Goal: Information Seeking & Learning: Learn about a topic

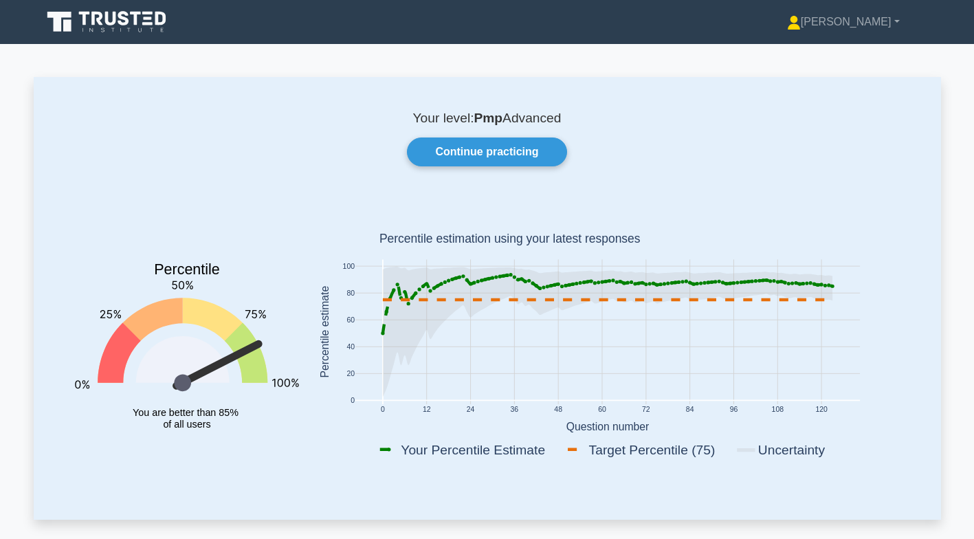
click at [508, 155] on link "Continue practicing" at bounding box center [487, 152] width 160 height 29
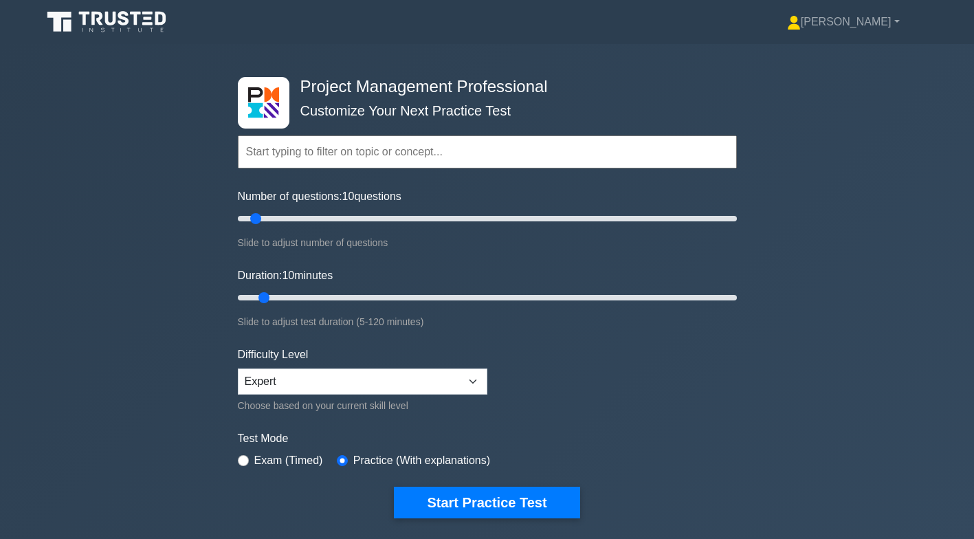
click at [342, 155] on input "text" at bounding box center [487, 151] width 499 height 33
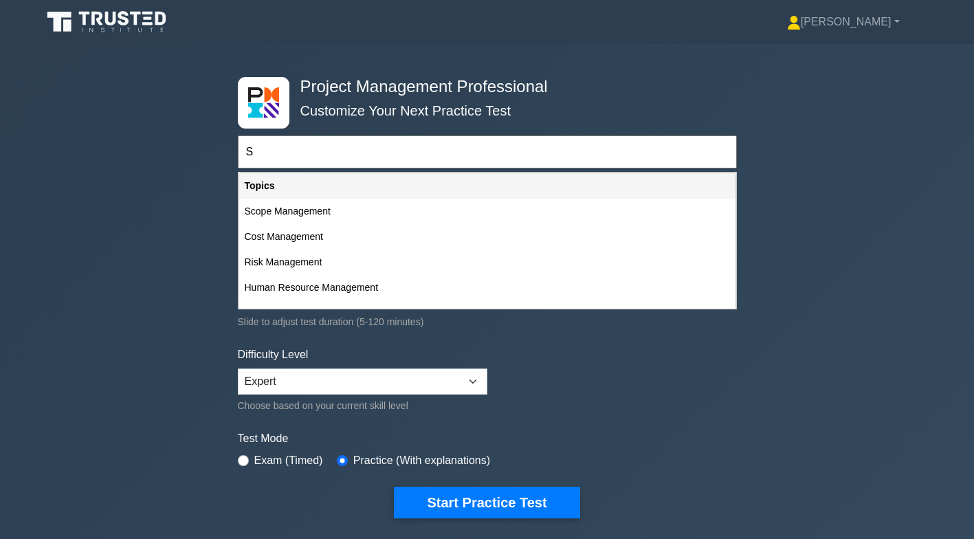
click at [360, 212] on div "Scope Management" at bounding box center [487, 211] width 496 height 25
type input "Scope Management"
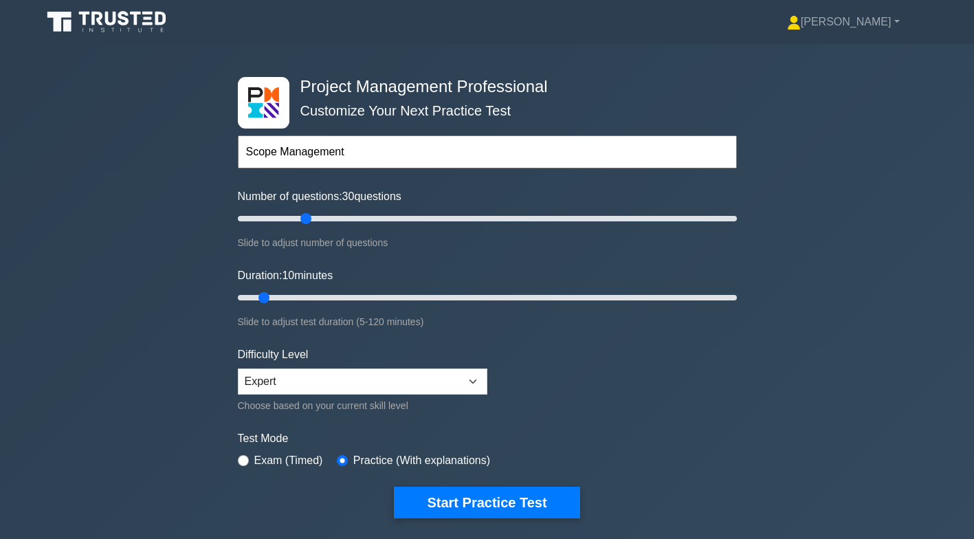
type input "30"
type input "50"
click at [487, 501] on button "Start Practice Test" at bounding box center [487, 503] width 186 height 32
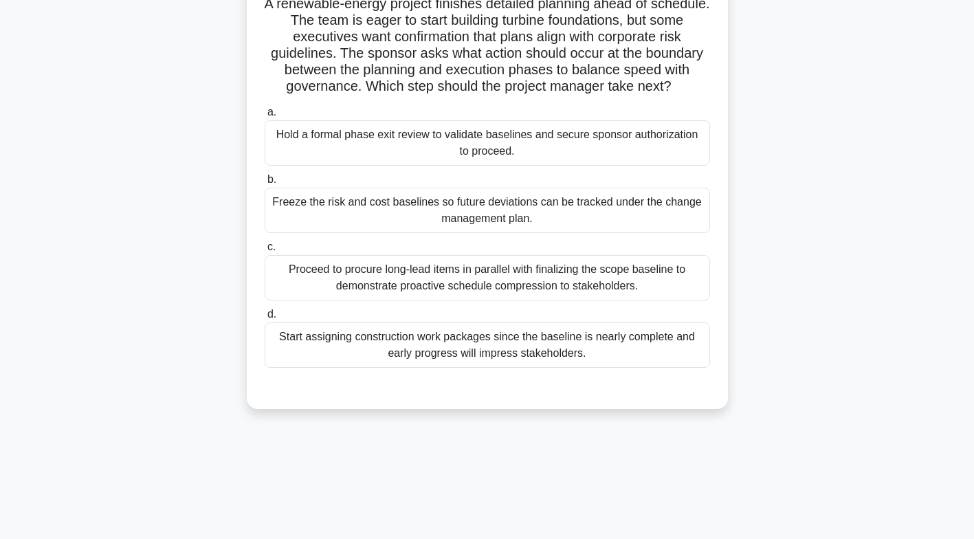
scroll to position [111, 0]
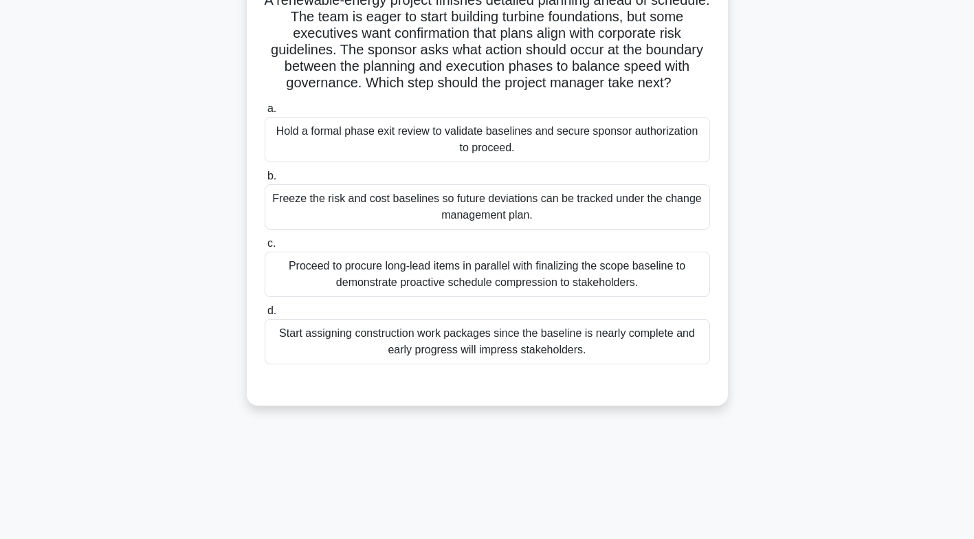
click at [648, 210] on div "Freeze the risk and cost baselines so future deviations can be tracked under th…" at bounding box center [488, 206] width 446 height 45
click at [265, 181] on input "b. Freeze the risk and cost baselines so future deviations can be tracked under…" at bounding box center [265, 176] width 0 height 9
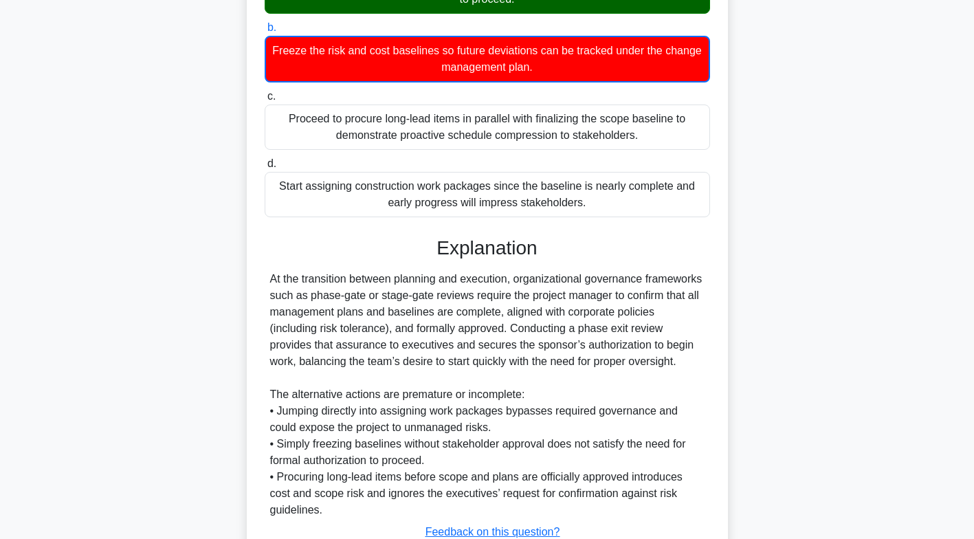
scroll to position [360, 0]
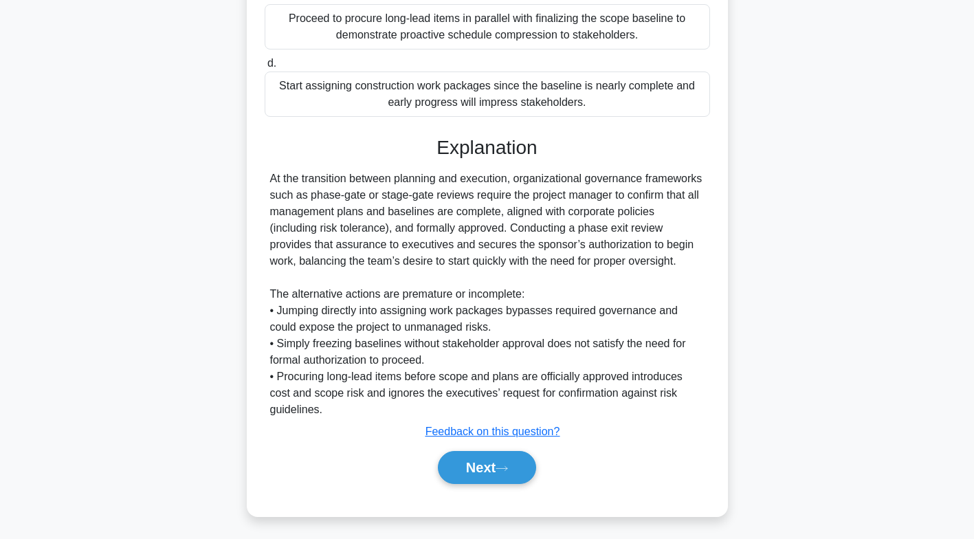
click at [487, 469] on button "Next" at bounding box center [487, 467] width 98 height 33
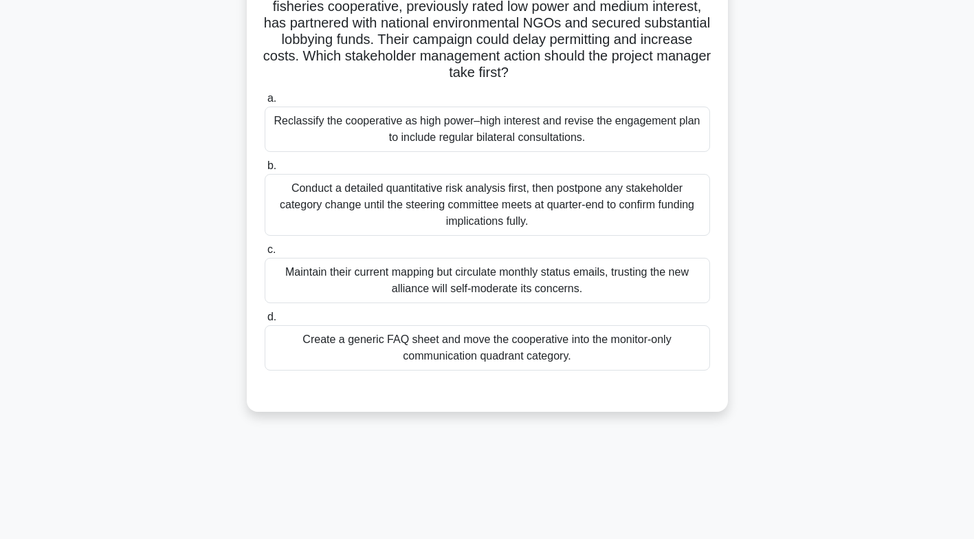
scroll to position [139, 0]
click at [643, 127] on div "Reclassify the cooperative as high power–high interest and revise the engagemen…" at bounding box center [488, 127] width 446 height 45
click at [265, 102] on input "a. Reclassify the cooperative as high power–high interest and revise the engage…" at bounding box center [265, 97] width 0 height 9
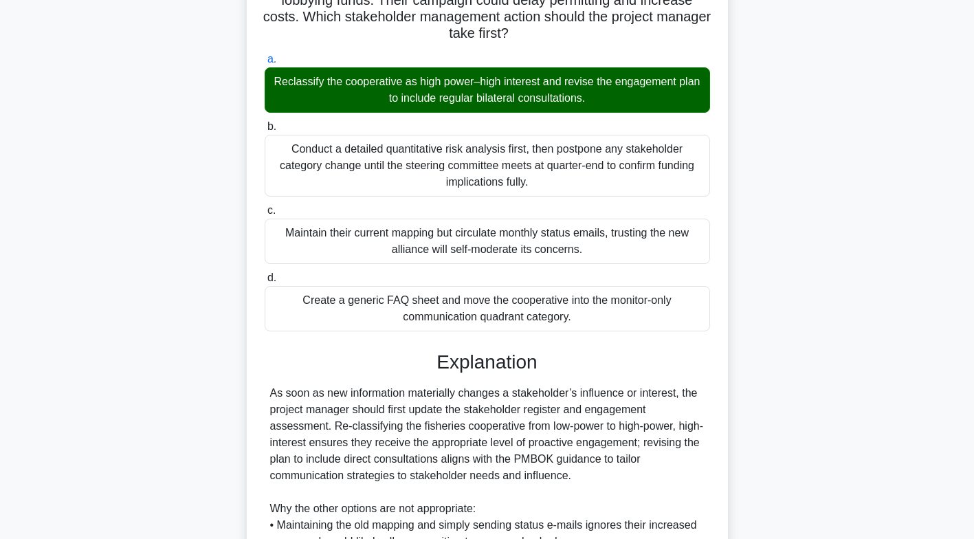
scroll to position [392, 0]
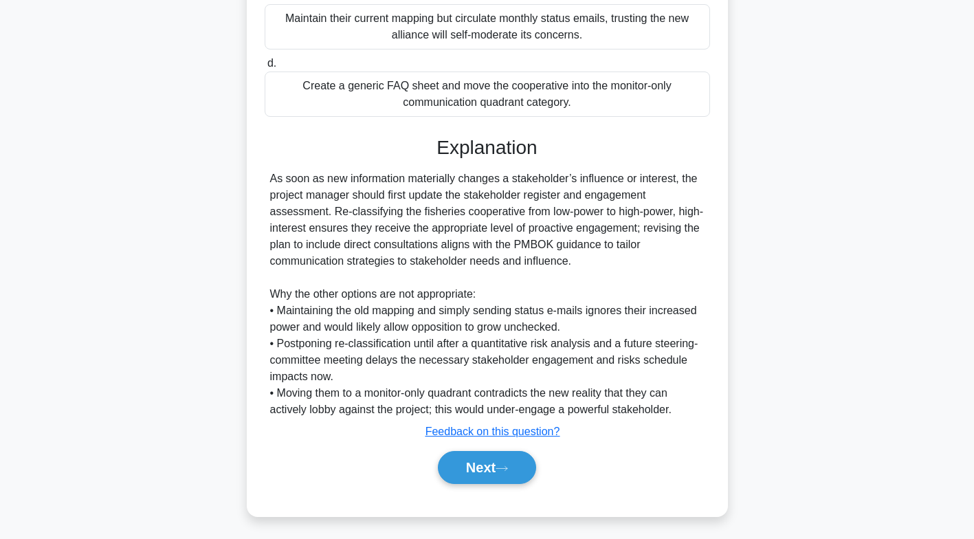
click at [492, 466] on button "Next" at bounding box center [487, 467] width 98 height 33
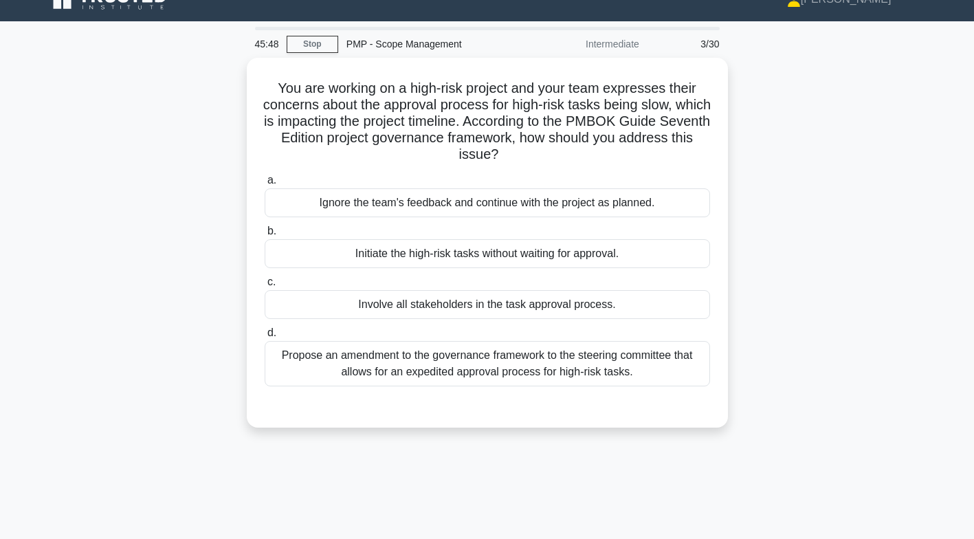
scroll to position [19, 0]
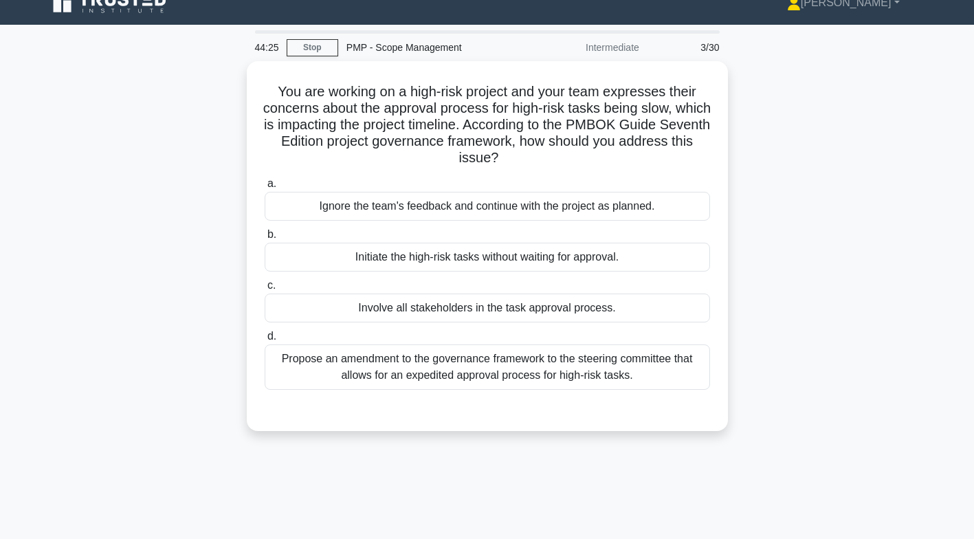
click at [591, 366] on div "Propose an amendment to the governance framework to the steering committee that…" at bounding box center [488, 367] width 446 height 45
click at [265, 341] on input "d. Propose an amendment to the governance framework to the steering committee t…" at bounding box center [265, 336] width 0 height 9
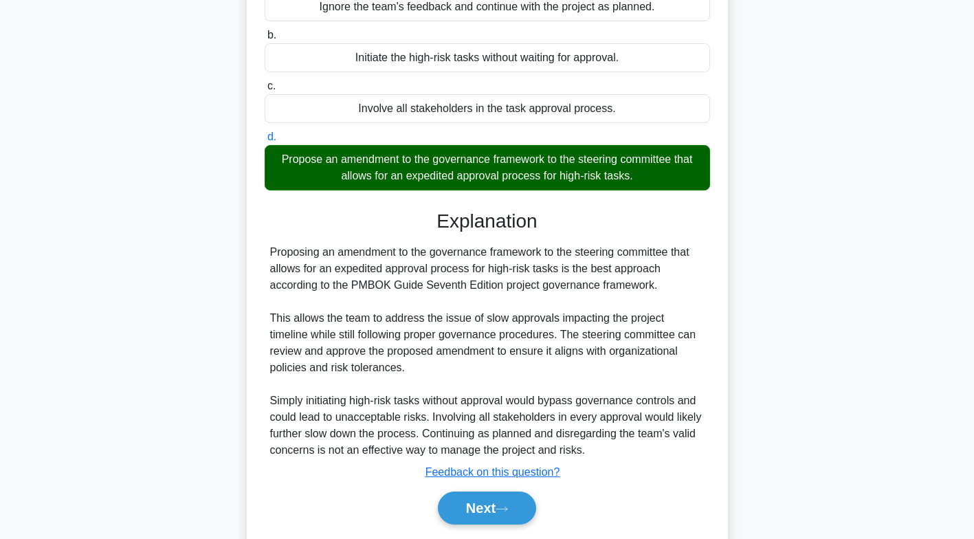
scroll to position [260, 0]
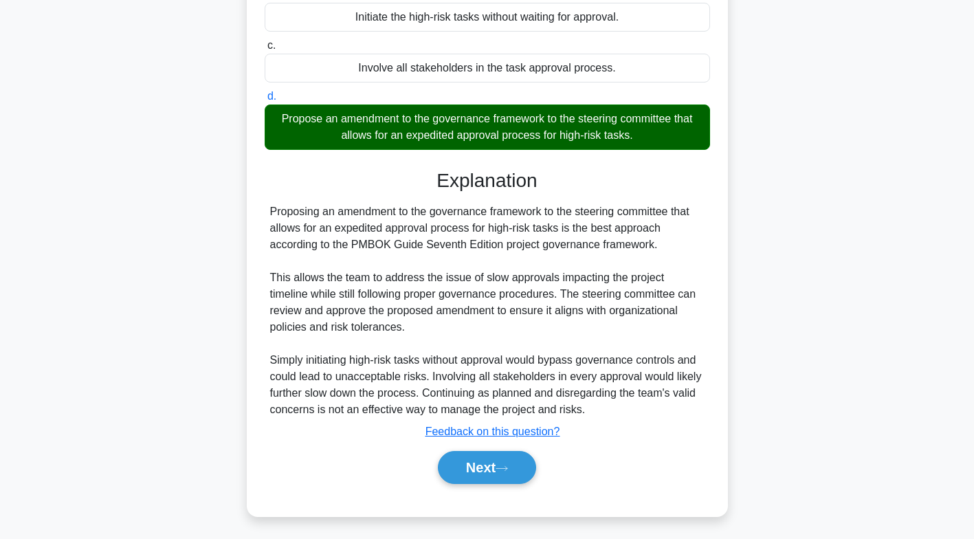
click at [499, 459] on button "Next" at bounding box center [487, 467] width 98 height 33
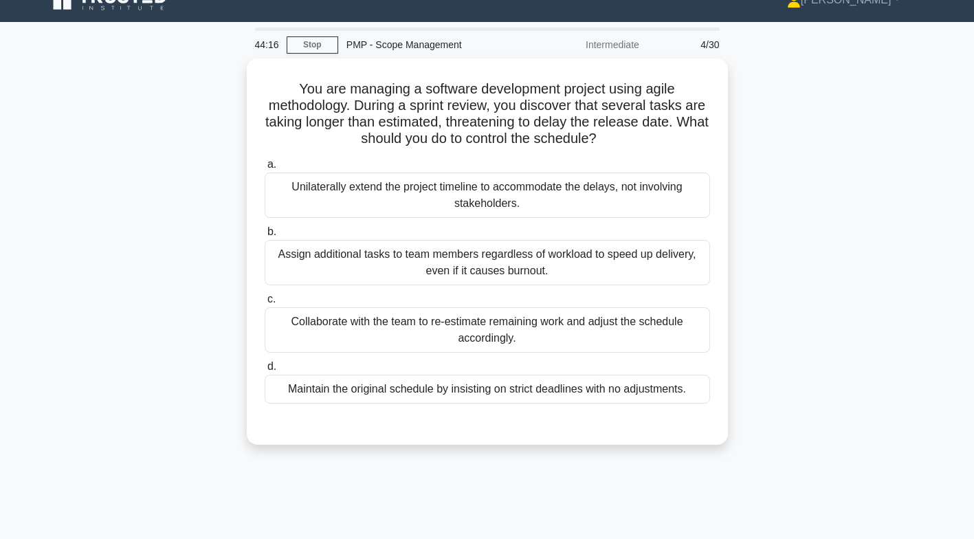
scroll to position [22, 0]
click at [487, 332] on div "Collaborate with the team to re-estimate remaining work and adjust the schedule…" at bounding box center [488, 329] width 446 height 45
click at [265, 304] on input "c. Collaborate with the team to re-estimate remaining work and adjust the sched…" at bounding box center [265, 299] width 0 height 9
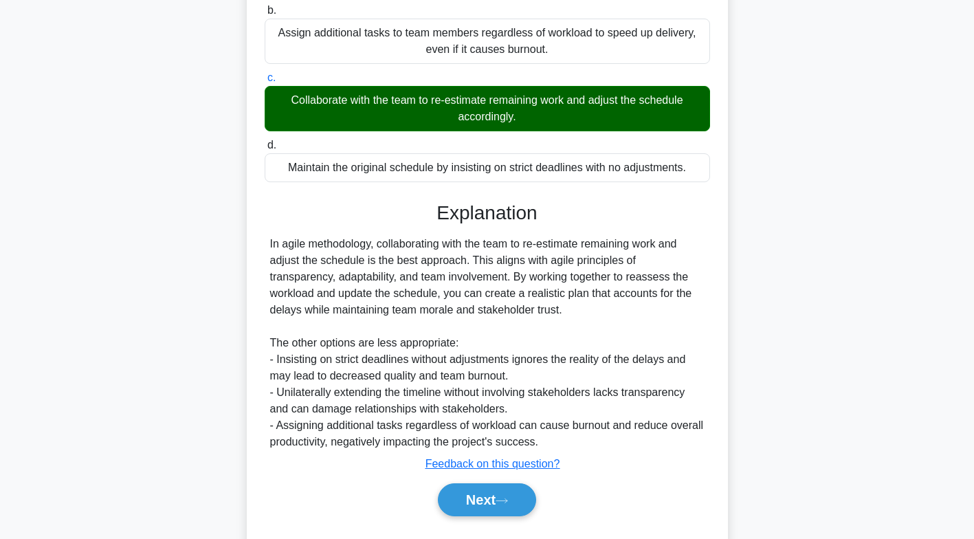
scroll to position [276, 0]
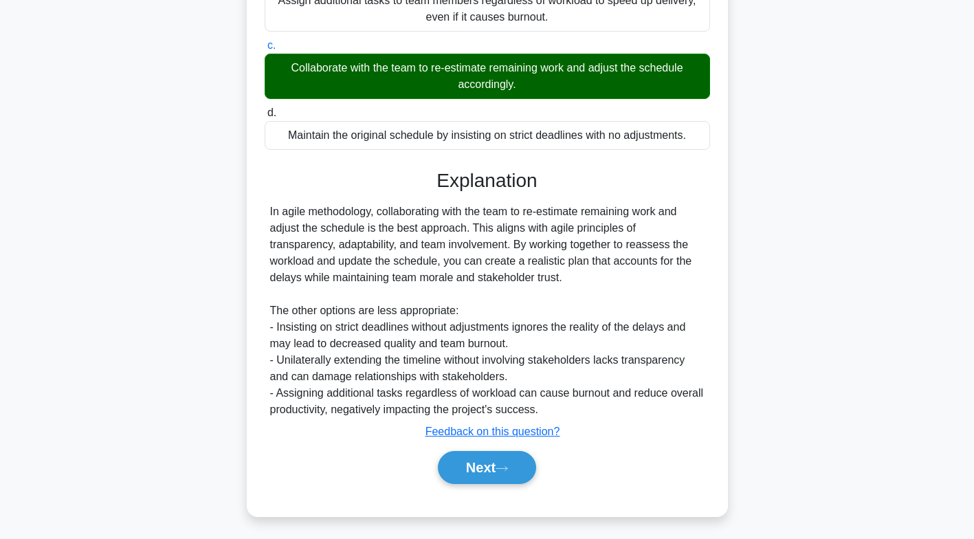
click at [479, 462] on button "Next" at bounding box center [487, 467] width 98 height 33
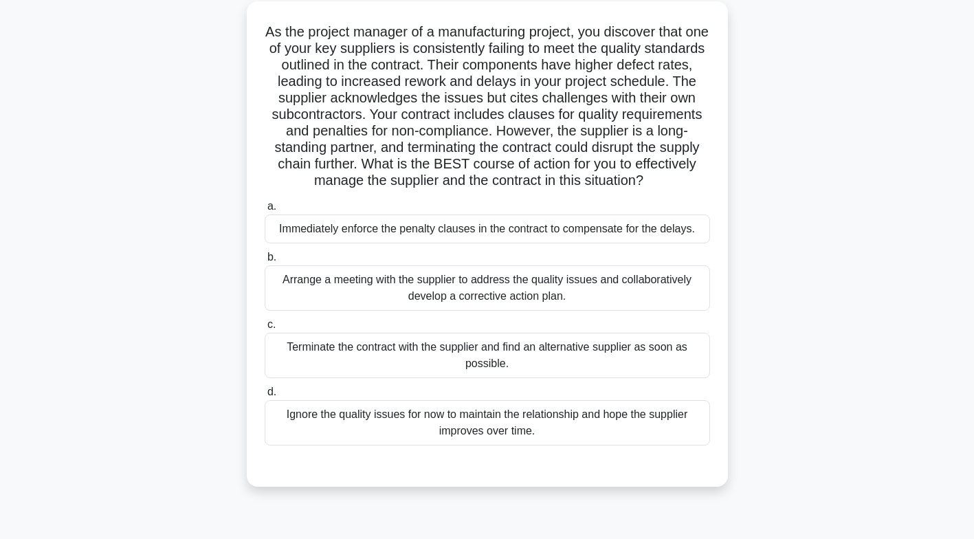
scroll to position [79, 0]
click at [591, 311] on div "Arrange a meeting with the supplier to address the quality issues and collabora…" at bounding box center [488, 287] width 446 height 45
click at [265, 262] on input "b. Arrange a meeting with the supplier to address the quality issues and collab…" at bounding box center [265, 257] width 0 height 9
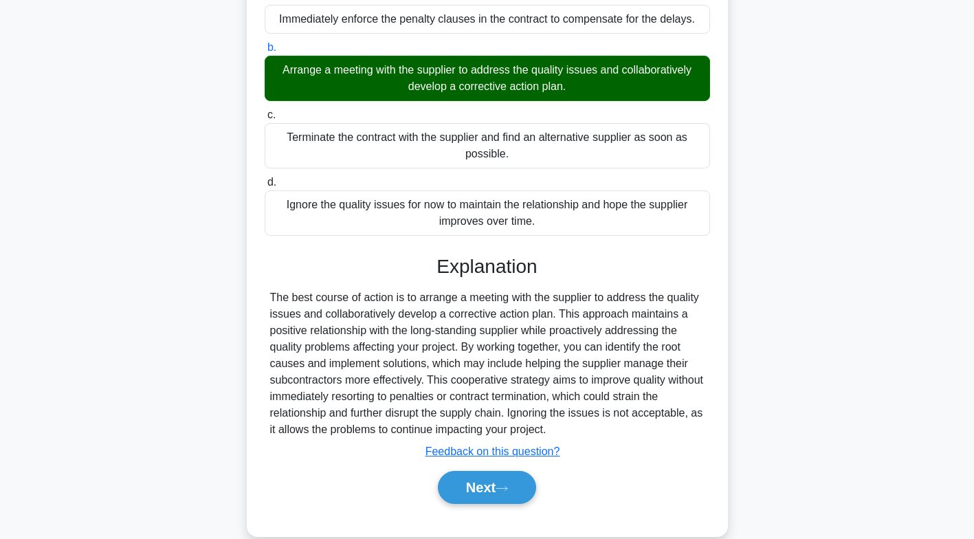
scroll to position [289, 0]
click at [507, 490] on icon at bounding box center [501, 488] width 11 height 4
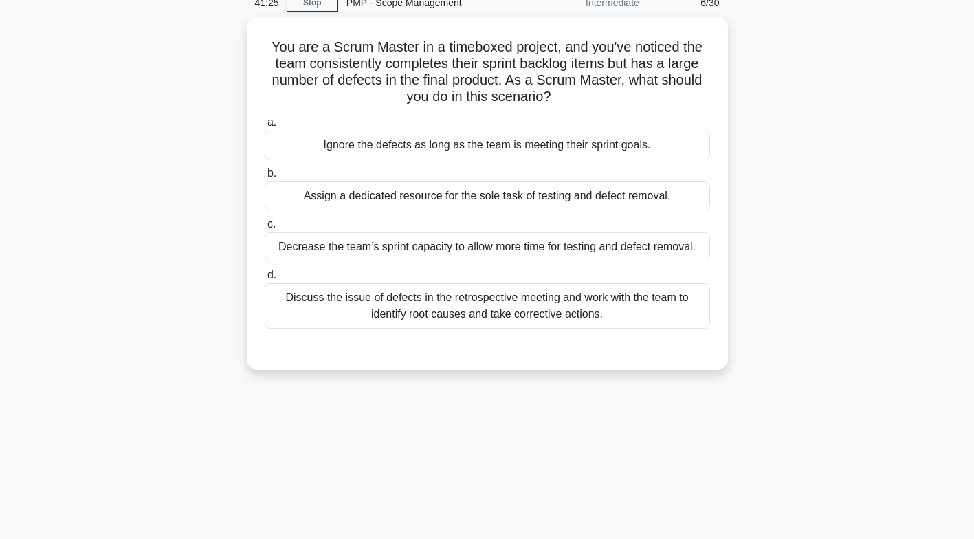
scroll to position [45, 0]
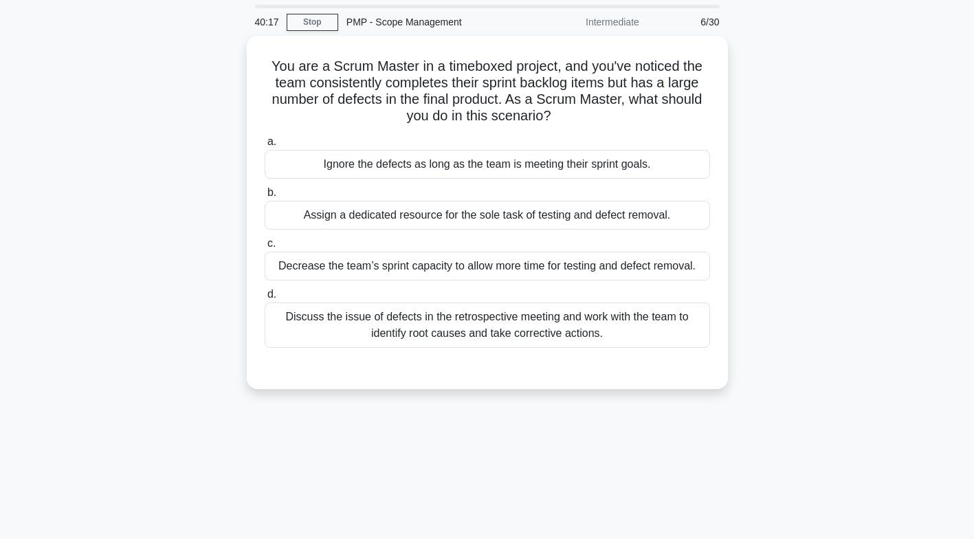
click at [536, 331] on div "Discuss the issue of defects in the retrospective meeting and work with the tea…" at bounding box center [488, 325] width 446 height 45
click at [265, 299] on input "d. Discuss the issue of defects in the retrospective meeting and work with the …" at bounding box center [265, 294] width 0 height 9
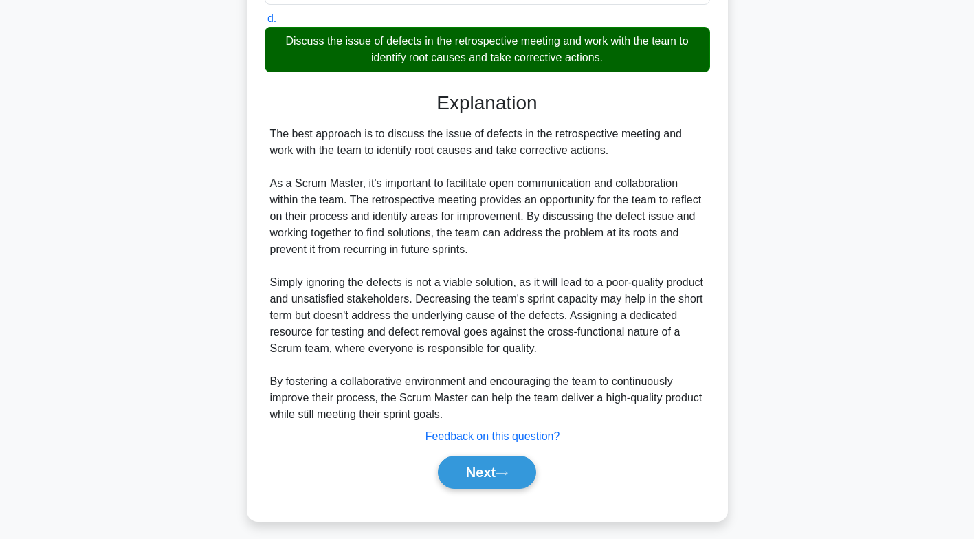
scroll to position [323, 0]
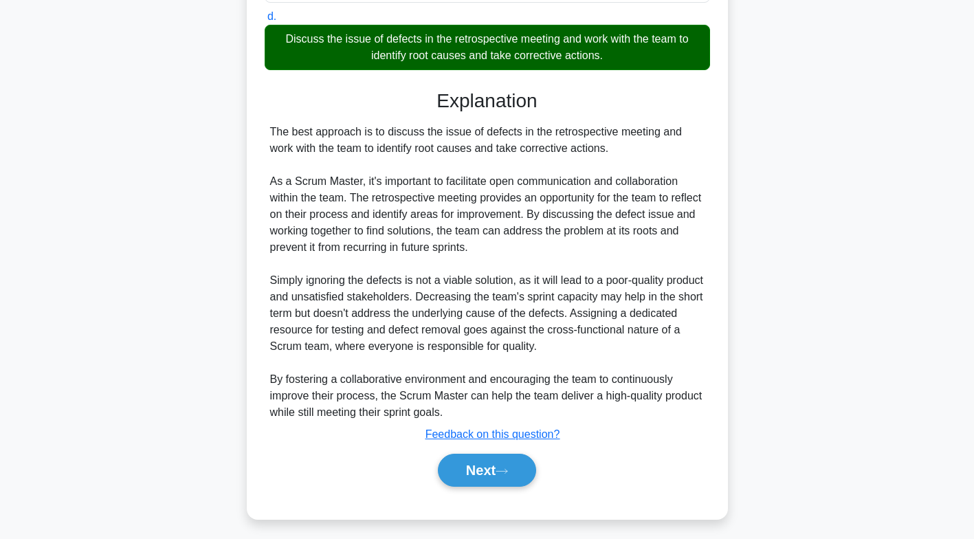
click at [494, 467] on button "Next" at bounding box center [487, 470] width 98 height 33
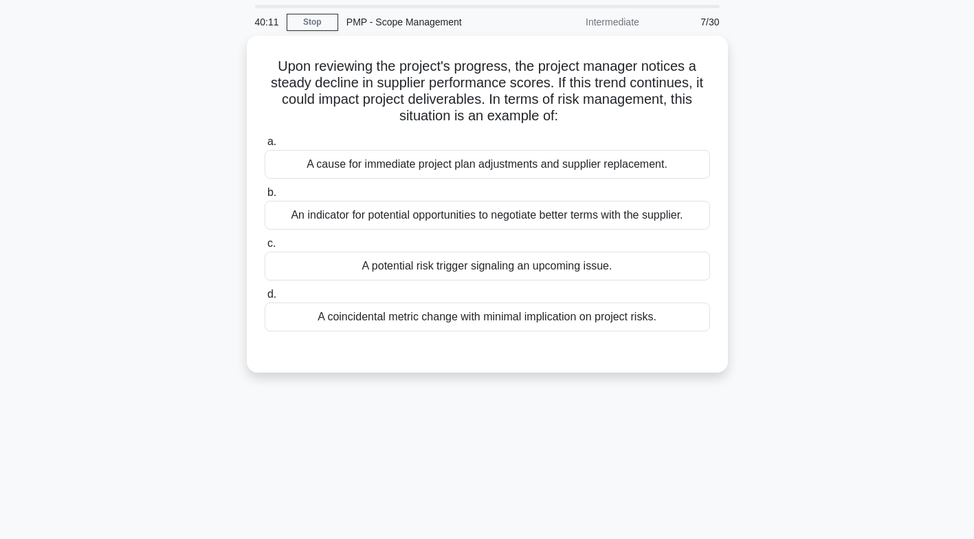
scroll to position [41, 0]
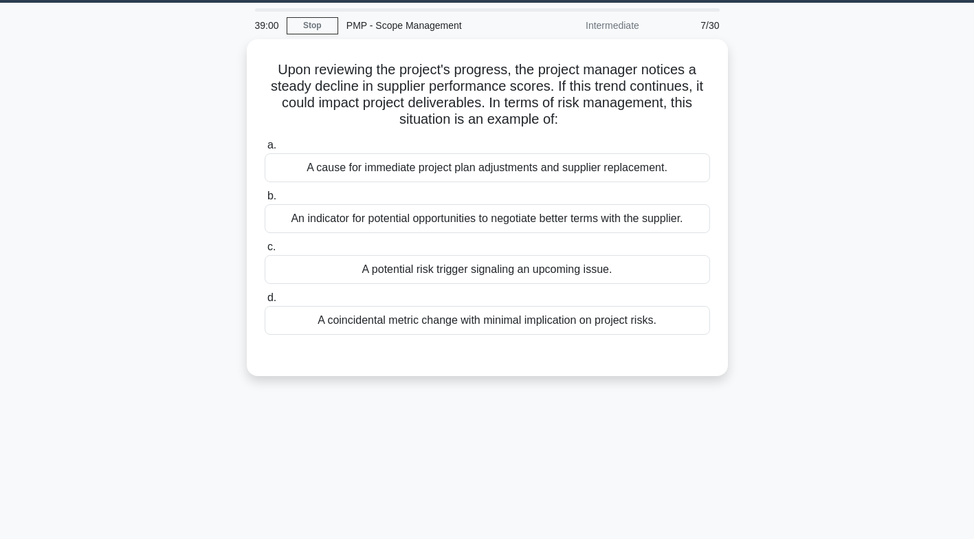
click at [487, 272] on div "A potential risk trigger signaling an upcoming issue." at bounding box center [488, 269] width 446 height 29
click at [265, 252] on input "c. A potential risk trigger signaling an upcoming issue." at bounding box center [265, 247] width 0 height 9
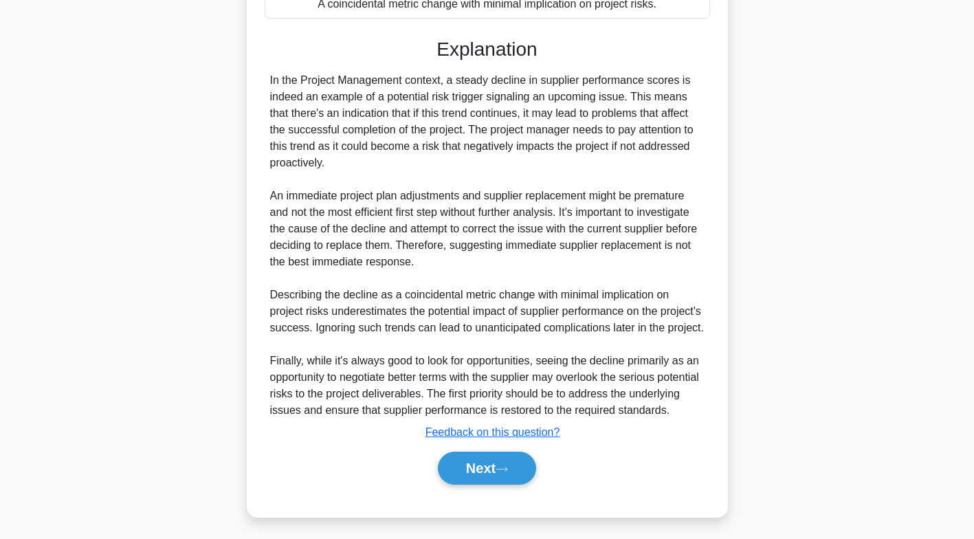
scroll to position [392, 0]
click at [503, 461] on button "Next" at bounding box center [487, 467] width 98 height 33
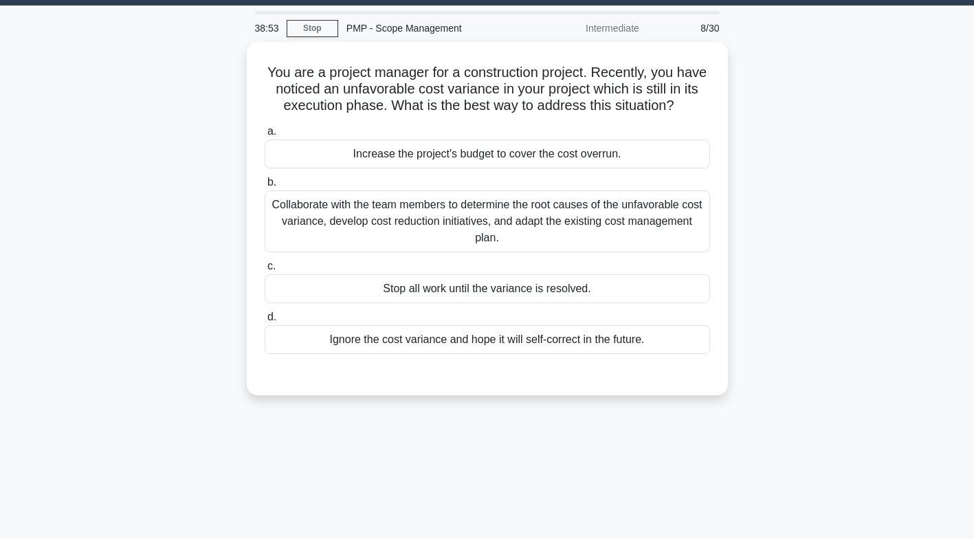
scroll to position [39, 0]
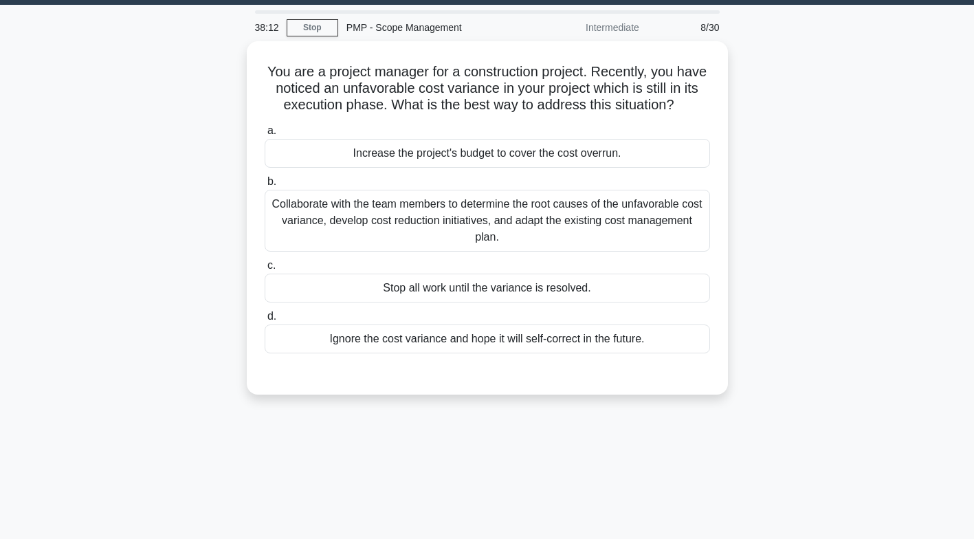
click at [490, 240] on div "Collaborate with the team members to determine the root causes of the unfavorab…" at bounding box center [488, 221] width 446 height 62
click at [265, 186] on input "b. Collaborate with the team members to determine the root causes of the unfavo…" at bounding box center [265, 181] width 0 height 9
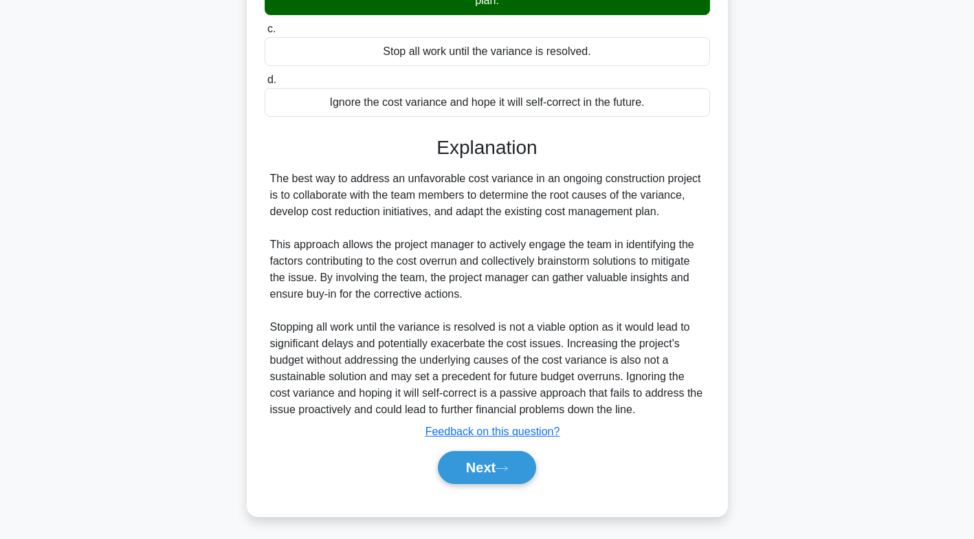
scroll to position [292, 0]
click at [498, 462] on button "Next" at bounding box center [487, 467] width 98 height 33
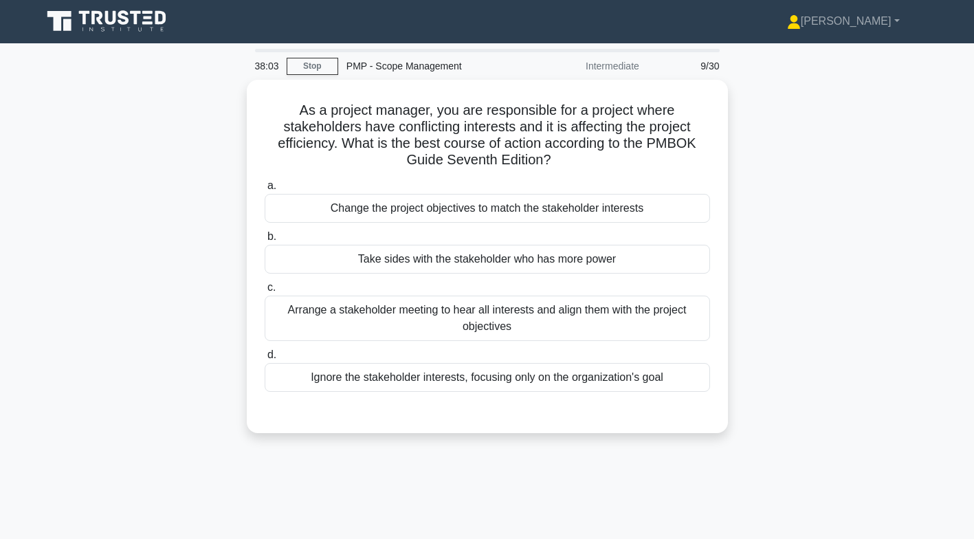
scroll to position [0, 0]
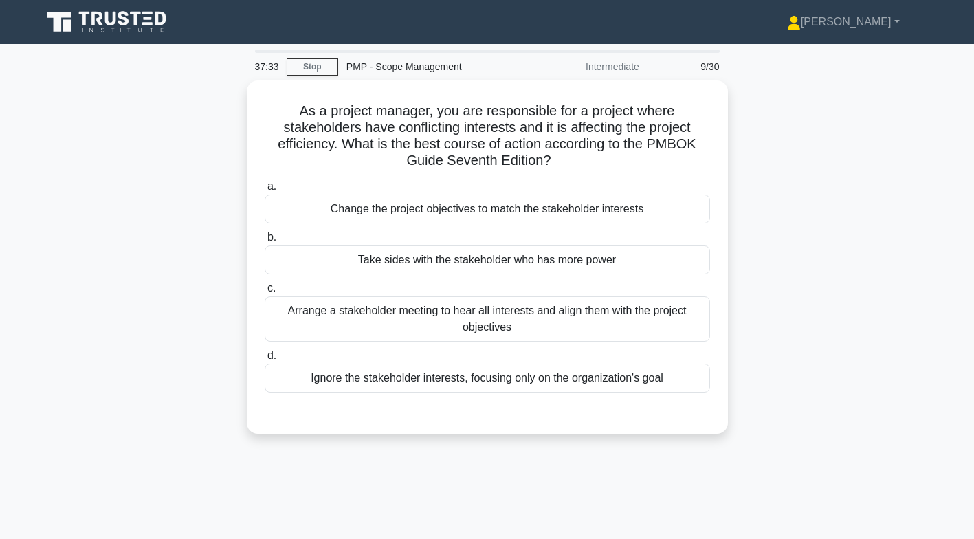
click at [549, 324] on div "Arrange a stakeholder meeting to hear all interests and align them with the pro…" at bounding box center [488, 318] width 446 height 45
click at [265, 293] on input "c. Arrange a stakeholder meeting to hear all interests and align them with the …" at bounding box center [265, 288] width 0 height 9
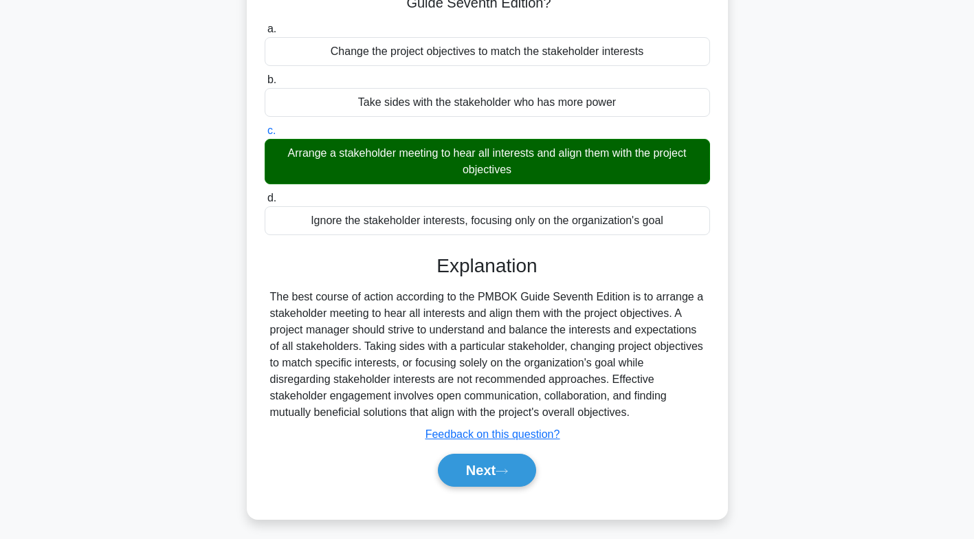
scroll to position [159, 0]
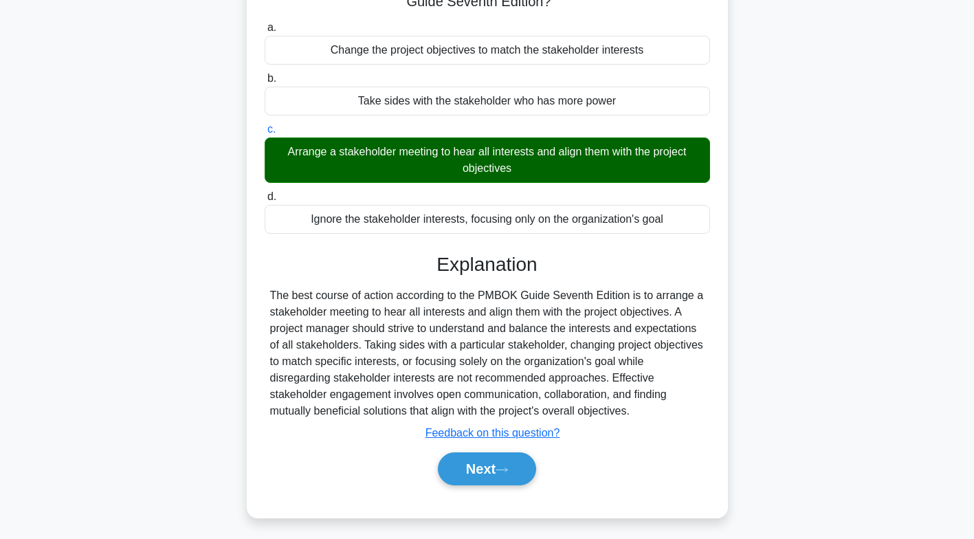
click at [490, 474] on button "Next" at bounding box center [487, 468] width 98 height 33
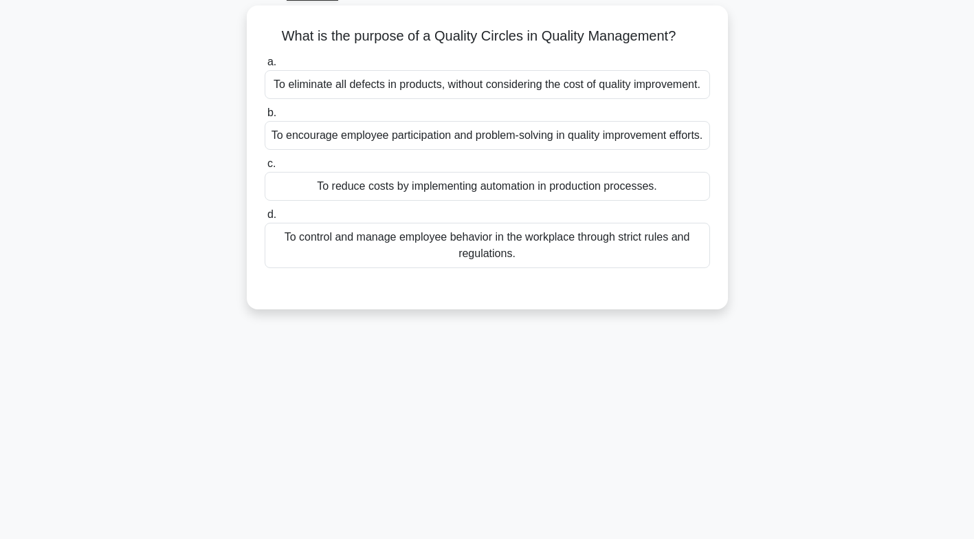
scroll to position [0, 0]
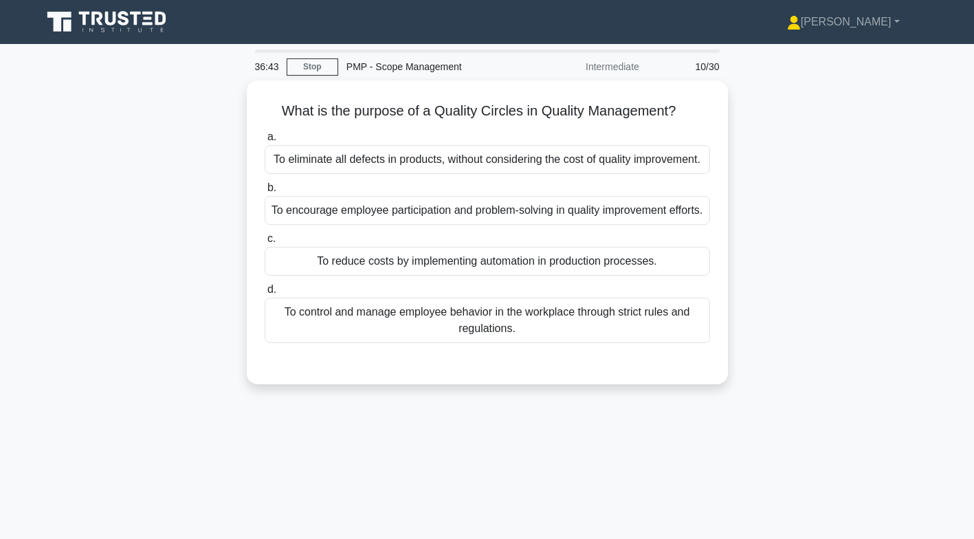
click at [595, 225] on div "To encourage employee participation and problem-solving in quality improvement …" at bounding box center [488, 210] width 446 height 29
click at [265, 193] on input "b. To encourage employee participation and problem-solving in quality improveme…" at bounding box center [265, 188] width 0 height 9
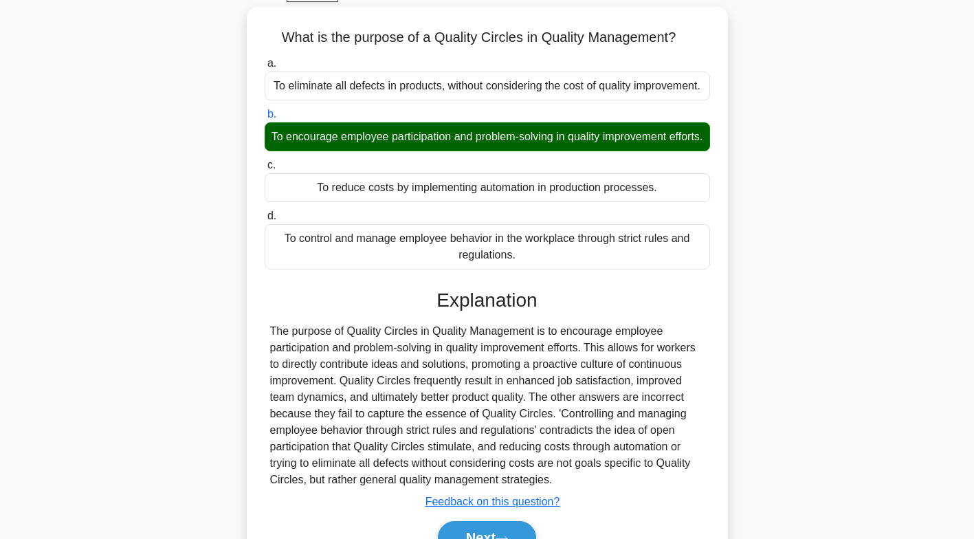
scroll to position [204, 0]
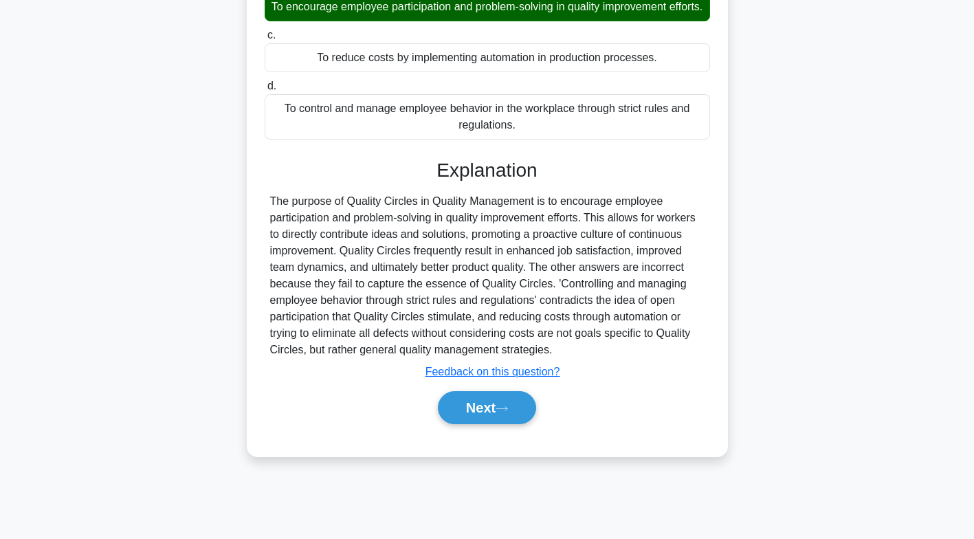
click at [504, 424] on button "Next" at bounding box center [487, 407] width 98 height 33
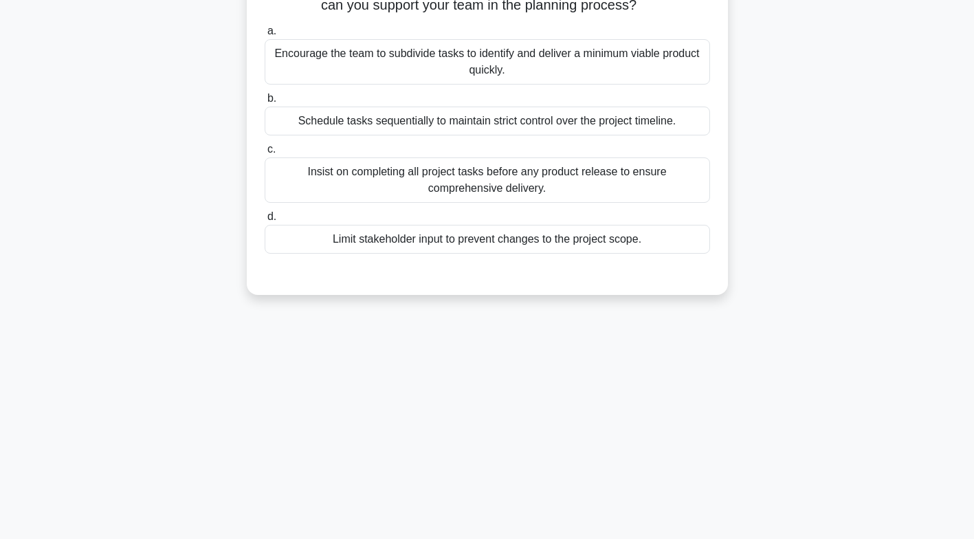
scroll to position [0, 0]
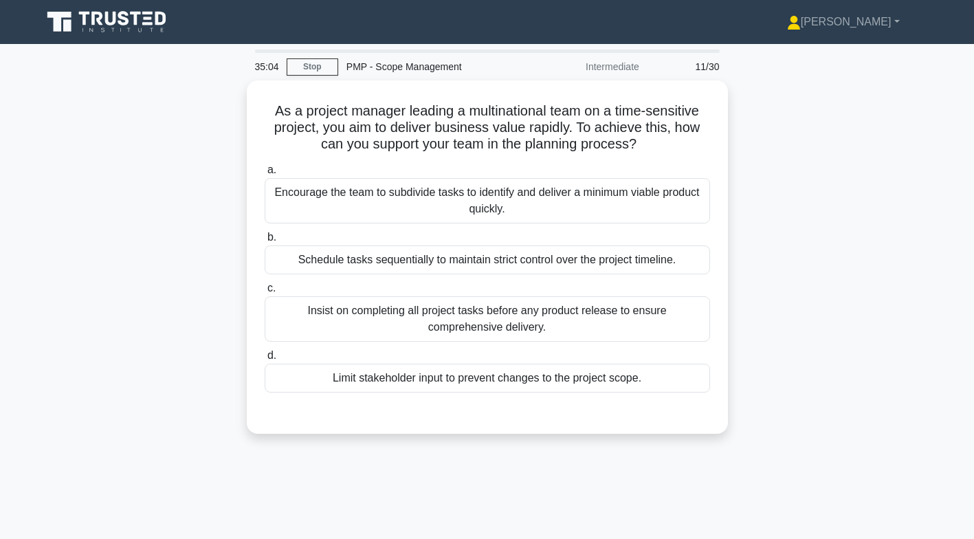
click at [472, 261] on div "Schedule tasks sequentially to maintain strict control over the project timelin…" at bounding box center [488, 259] width 446 height 29
click at [265, 242] on input "b. Schedule tasks sequentially to maintain strict control over the project time…" at bounding box center [265, 237] width 0 height 9
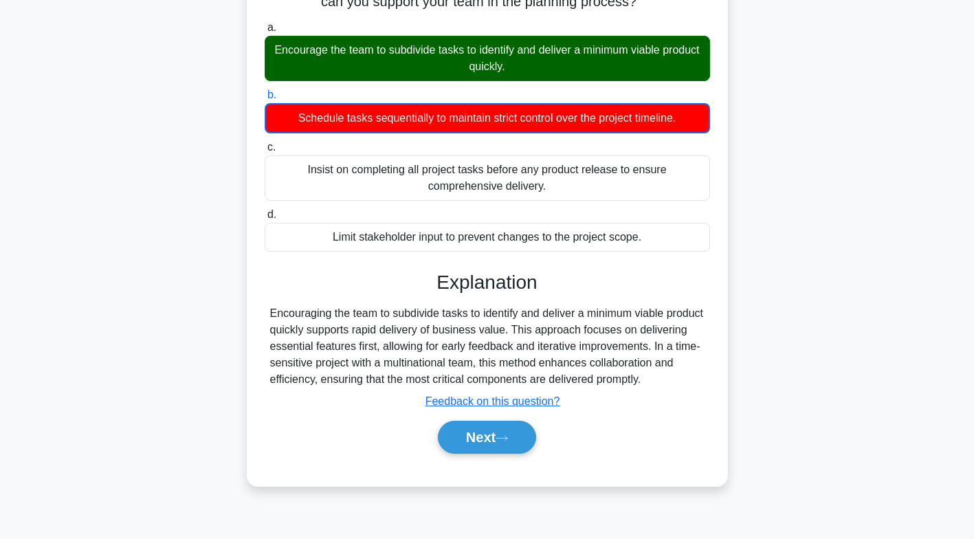
scroll to position [204, 0]
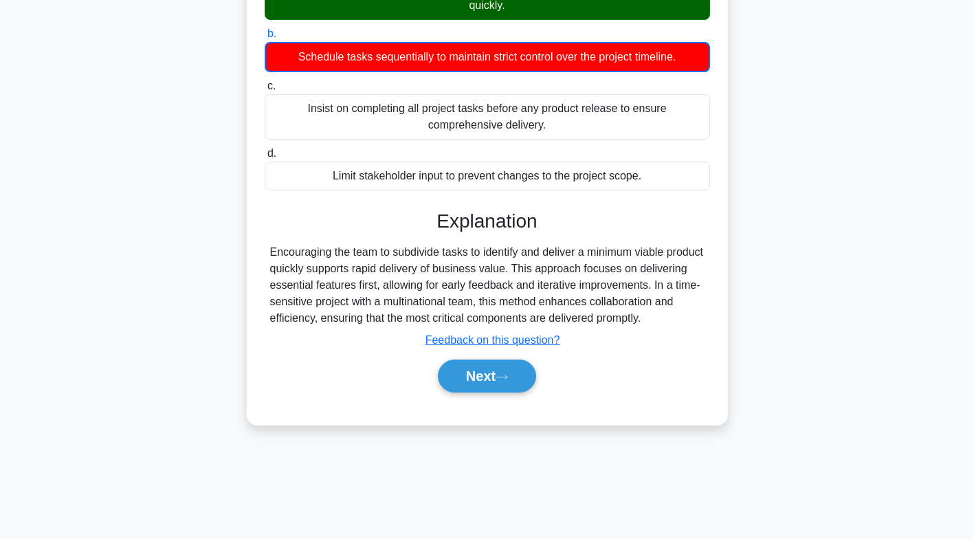
click at [503, 367] on button "Next" at bounding box center [487, 376] width 98 height 33
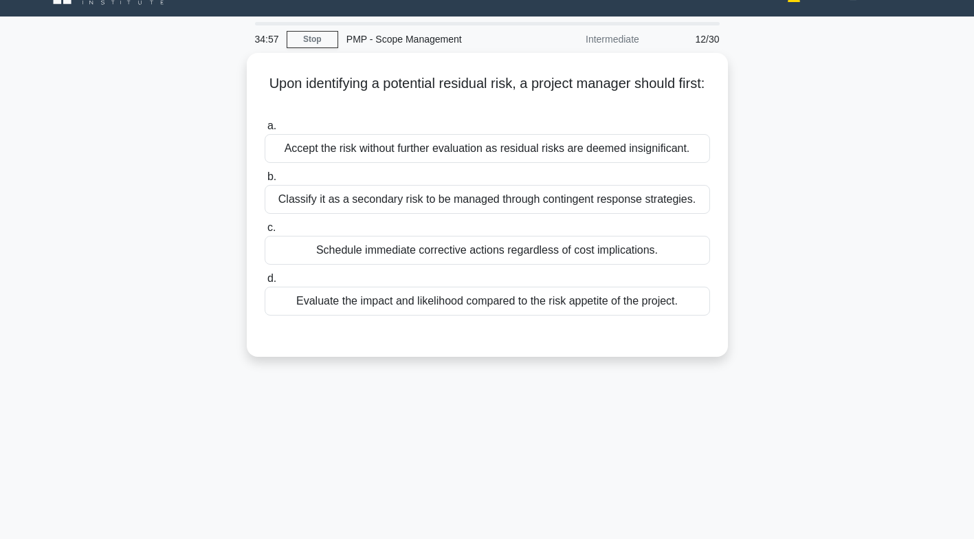
scroll to position [0, 0]
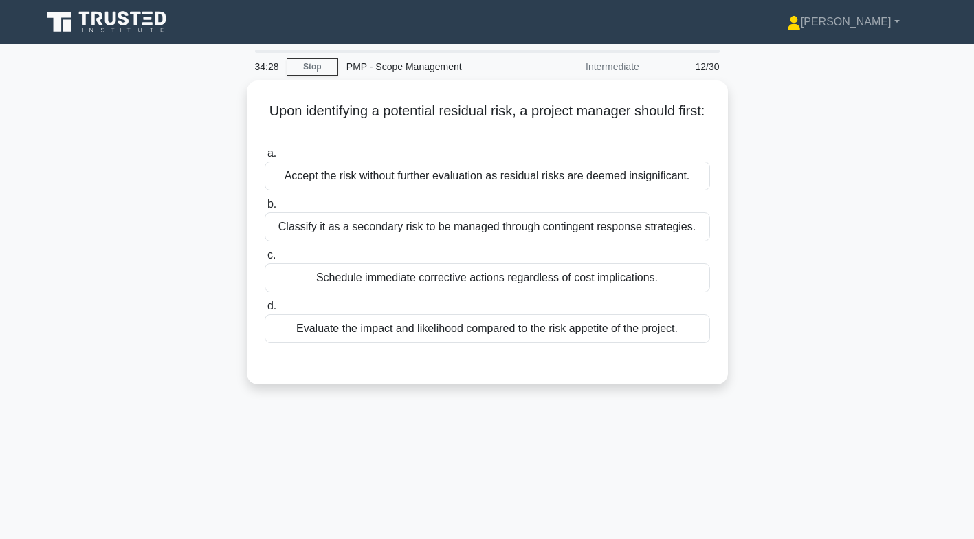
click at [506, 332] on div "Evaluate the impact and likelihood compared to the risk appetite of the project." at bounding box center [488, 328] width 446 height 29
click at [265, 311] on input "d. Evaluate the impact and likelihood compared to the risk appetite of the proj…" at bounding box center [265, 306] width 0 height 9
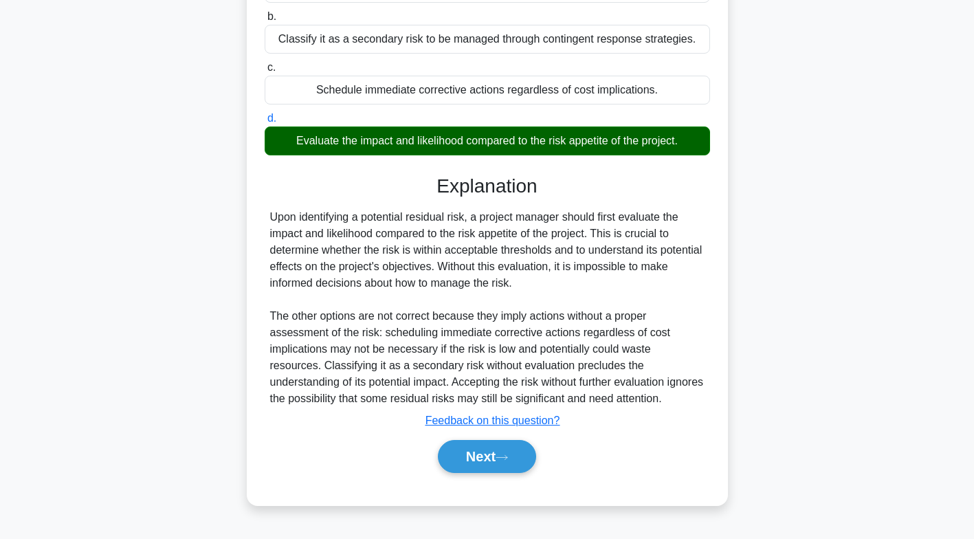
scroll to position [204, 0]
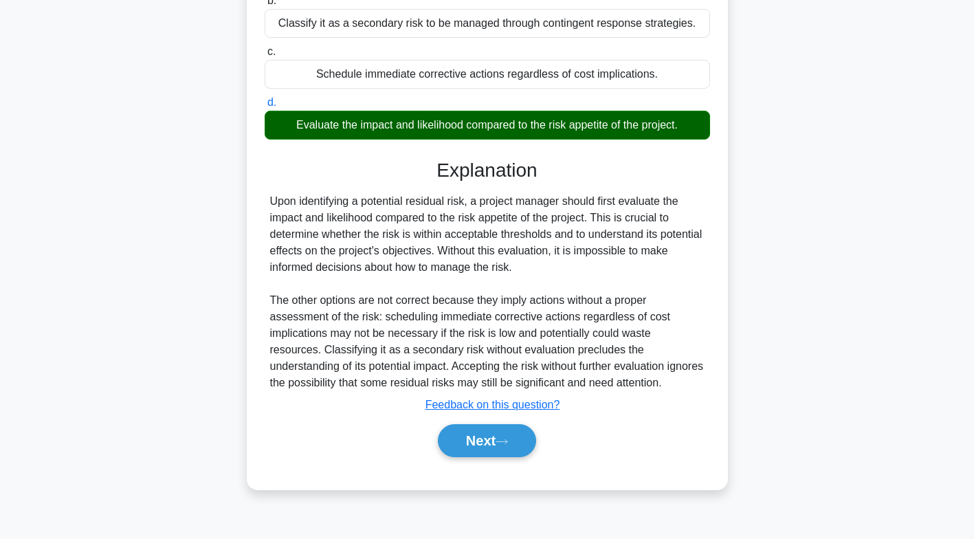
click at [486, 437] on button "Next" at bounding box center [487, 440] width 98 height 33
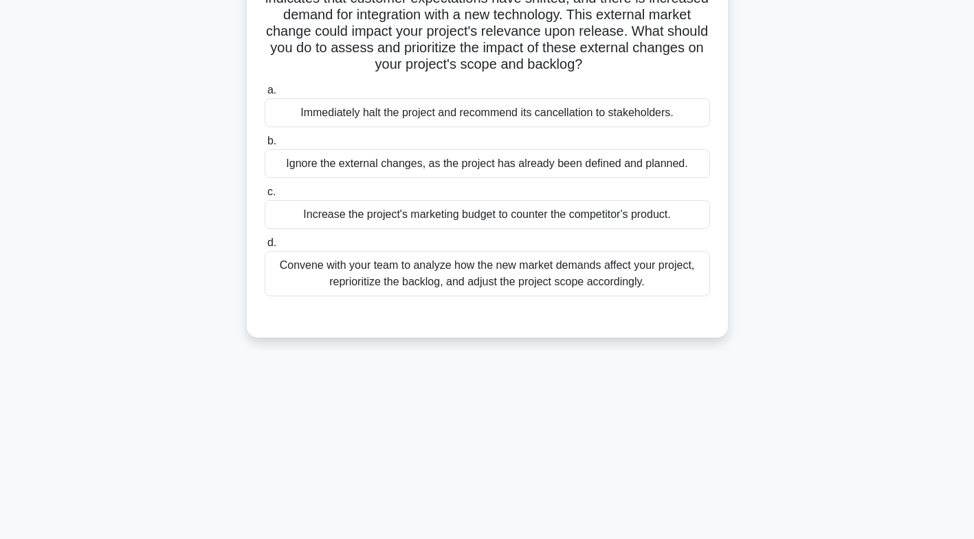
scroll to position [0, 0]
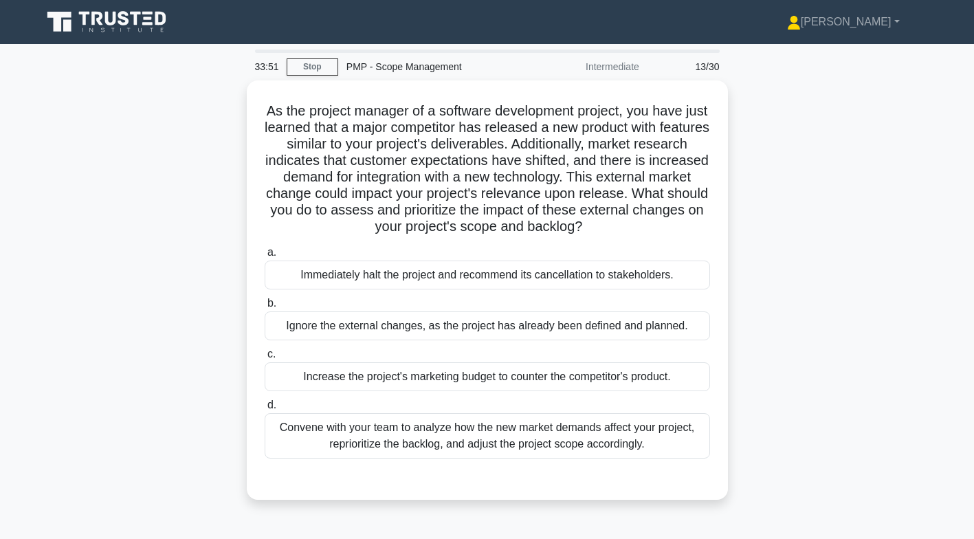
click at [503, 436] on div "Convene with your team to analyze how the new market demands affect your projec…" at bounding box center [488, 435] width 446 height 45
click at [265, 410] on input "d. Convene with your team to analyze how the new market demands affect your pro…" at bounding box center [265, 405] width 0 height 9
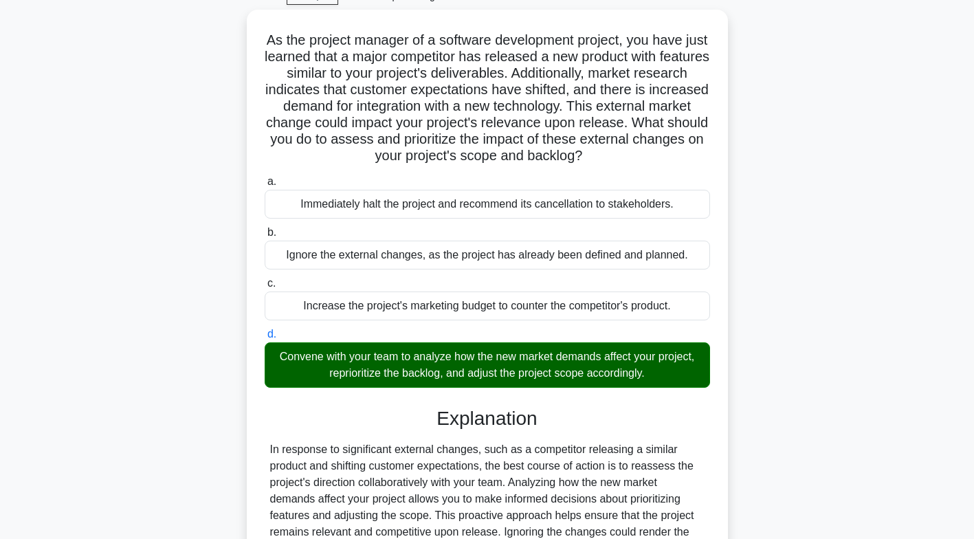
scroll to position [243, 0]
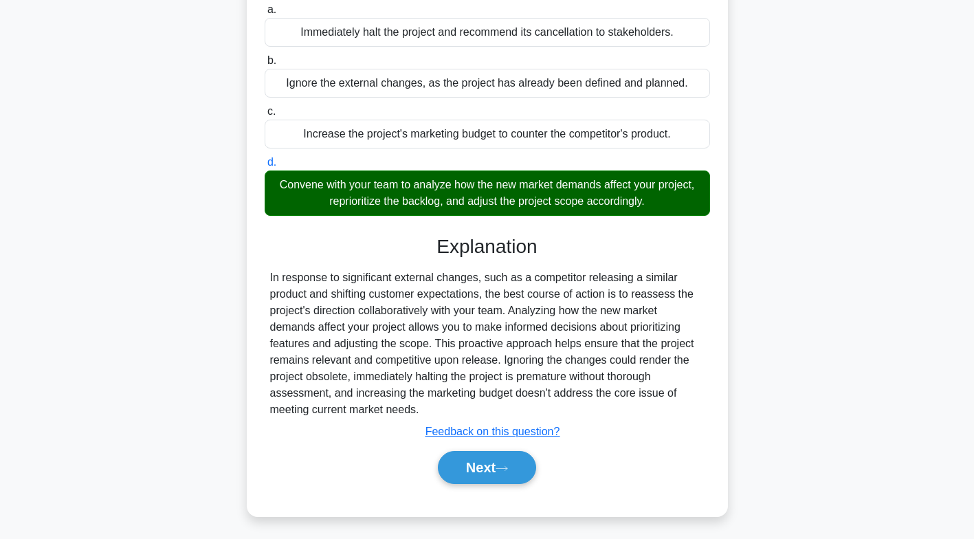
click at [506, 459] on button "Next" at bounding box center [487, 467] width 98 height 33
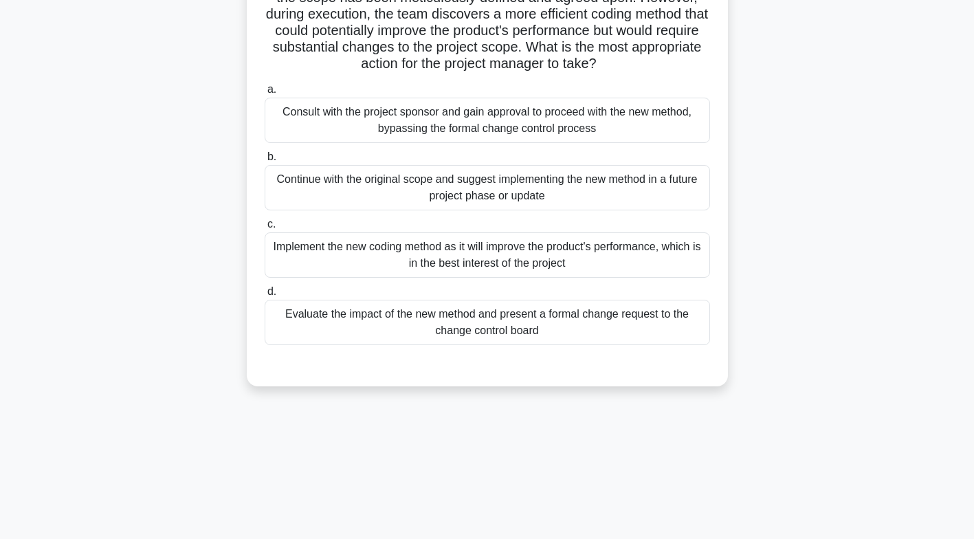
scroll to position [0, 0]
